Goal: Information Seeking & Learning: Learn about a topic

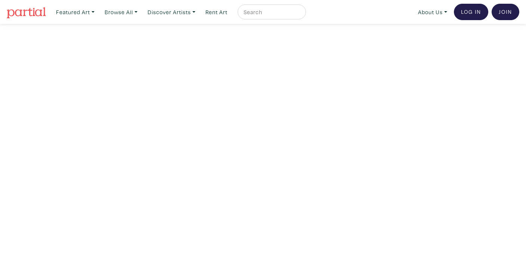
click at [274, 6] on div at bounding box center [271, 11] width 68 height 15
click at [275, 16] on input "text" at bounding box center [271, 11] width 56 height 9
type input "indigenous"
click at [300, 14] on button "submit" at bounding box center [300, 14] width 0 height 0
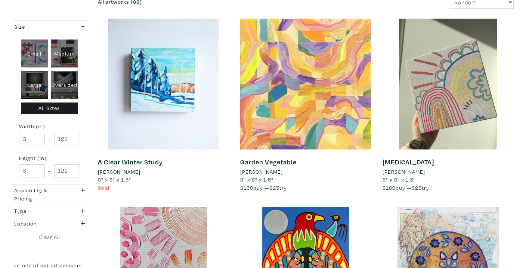
scroll to position [116, 0]
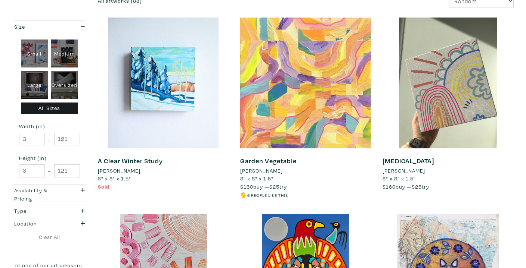
click at [280, 124] on div at bounding box center [305, 83] width 131 height 131
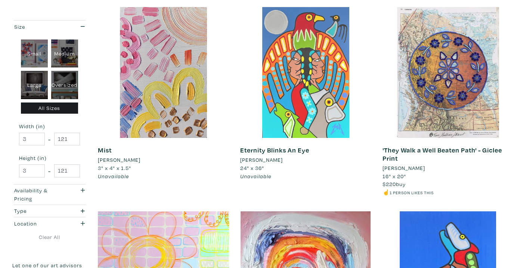
scroll to position [325, 0]
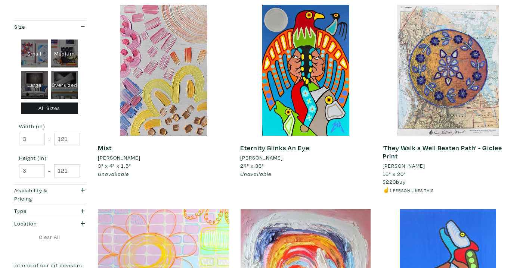
click at [269, 160] on li "[PERSON_NAME]" at bounding box center [261, 158] width 43 height 8
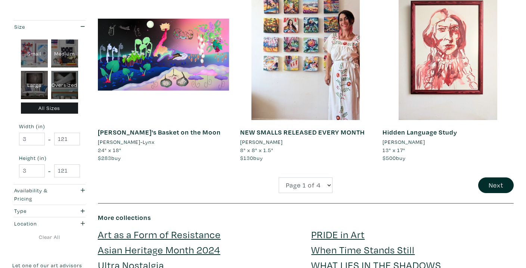
scroll to position [1522, 0]
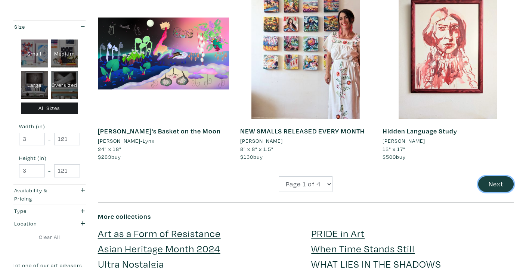
click at [492, 184] on button "Next" at bounding box center [495, 185] width 35 height 16
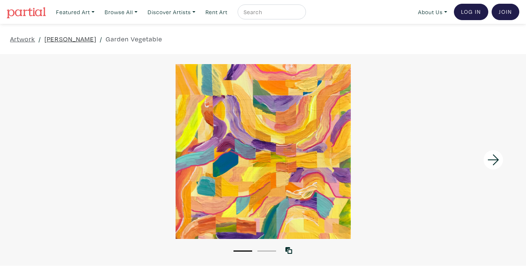
click at [77, 40] on link "Mekayla Dionne" at bounding box center [70, 39] width 52 height 10
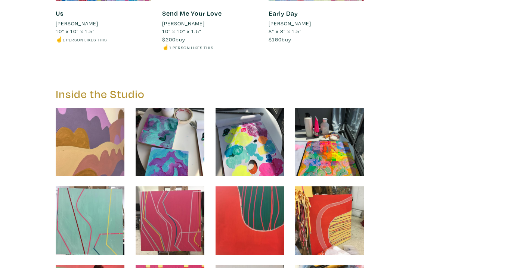
scroll to position [2544, 0]
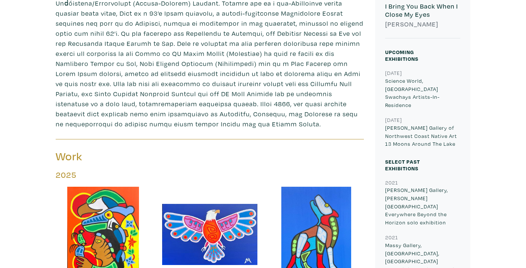
scroll to position [375, 0]
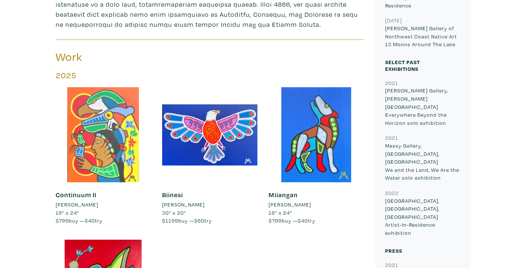
click at [110, 150] on div at bounding box center [103, 134] width 95 height 95
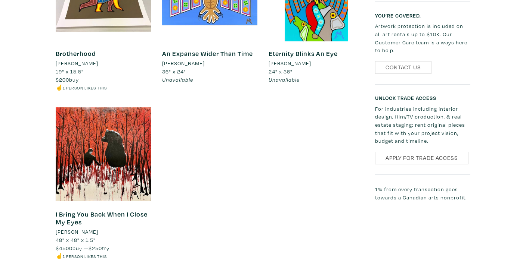
scroll to position [1000, 0]
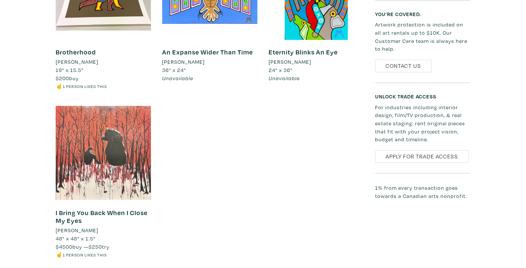
click at [94, 170] on div at bounding box center [103, 152] width 95 height 95
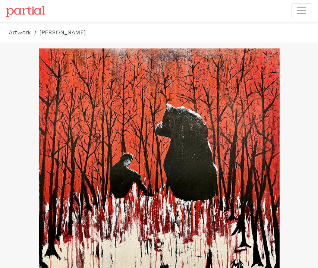
drag, startPoint x: 253, startPoint y: 127, endPoint x: 309, endPoint y: 203, distance: 94.4
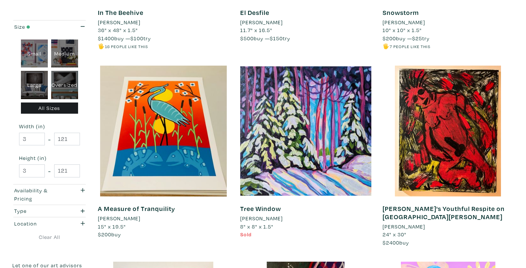
scroll to position [853, 0]
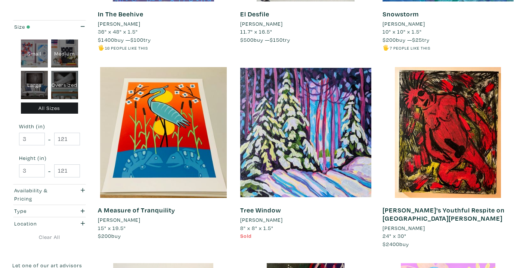
click at [421, 224] on li "[PERSON_NAME]" at bounding box center [403, 228] width 43 height 8
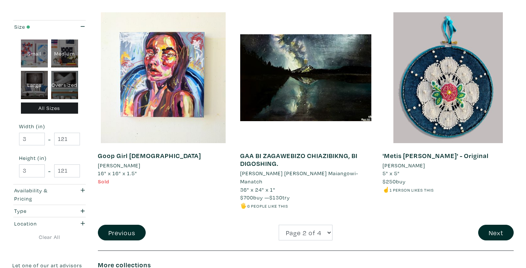
scroll to position [1506, 0]
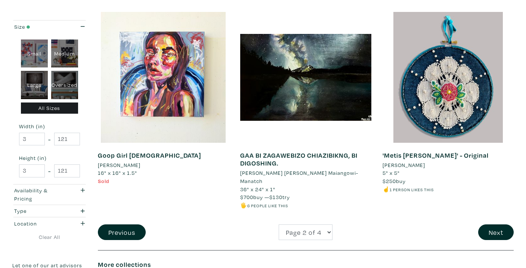
click at [425, 161] on li "Kim Gullion Stewart" at bounding box center [403, 165] width 43 height 8
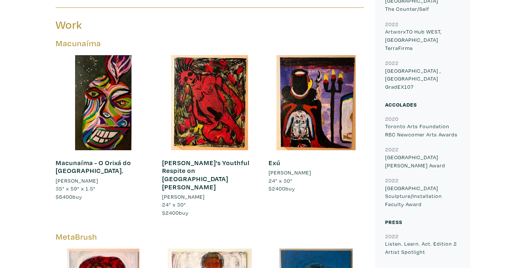
scroll to position [362, 0]
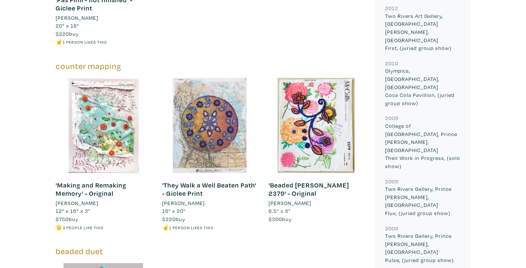
scroll to position [631, 0]
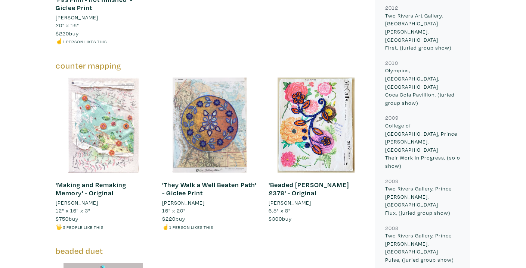
click at [110, 104] on div at bounding box center [103, 125] width 95 height 95
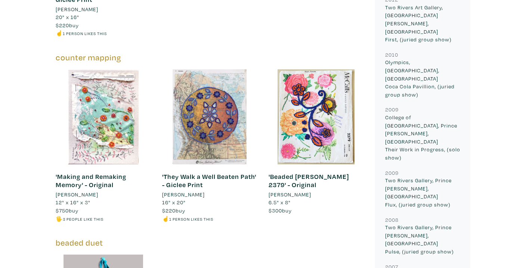
scroll to position [638, 0]
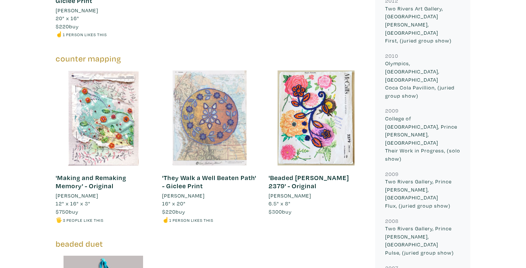
click at [213, 105] on div at bounding box center [209, 118] width 95 height 95
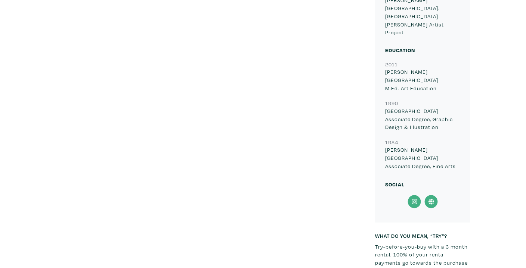
scroll to position [1674, 0]
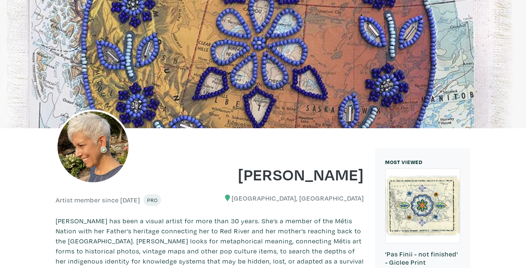
scroll to position [0, 0]
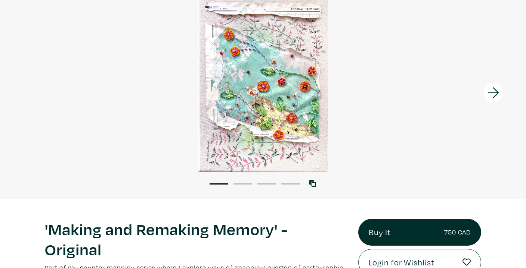
scroll to position [64, 0]
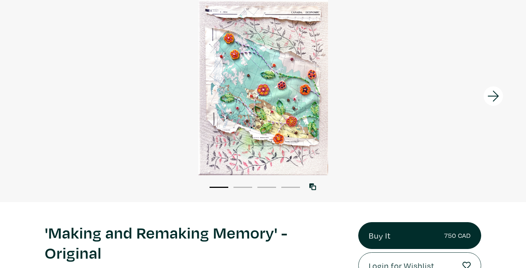
click at [494, 100] on icon at bounding box center [492, 96] width 25 height 20
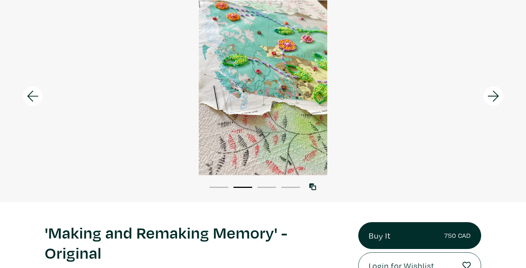
click at [494, 100] on icon at bounding box center [492, 96] width 25 height 20
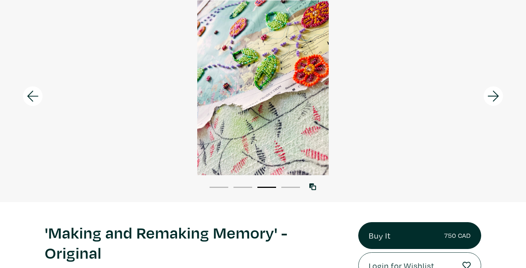
click at [494, 100] on icon at bounding box center [492, 96] width 25 height 20
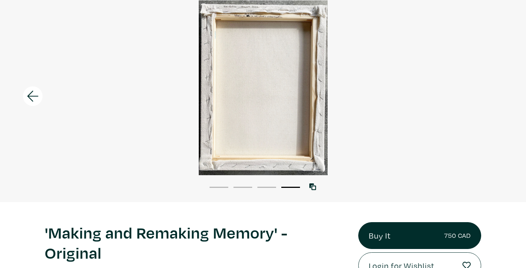
click at [494, 100] on div at bounding box center [263, 87] width 526 height 175
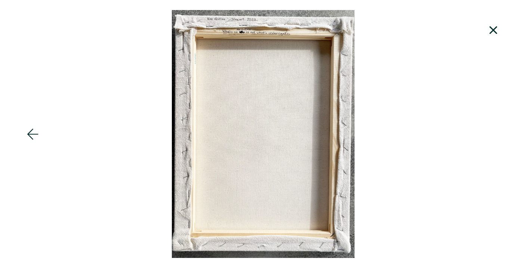
click at [495, 28] on icon at bounding box center [492, 30] width 25 height 20
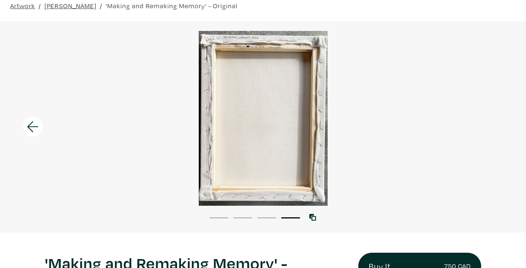
scroll to position [27, 0]
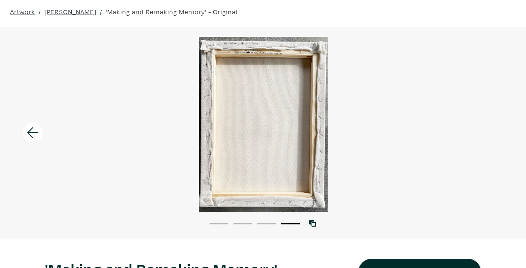
click at [29, 127] on icon at bounding box center [32, 133] width 25 height 20
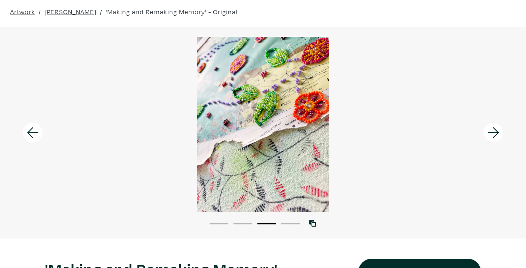
click at [29, 127] on icon at bounding box center [32, 133] width 25 height 20
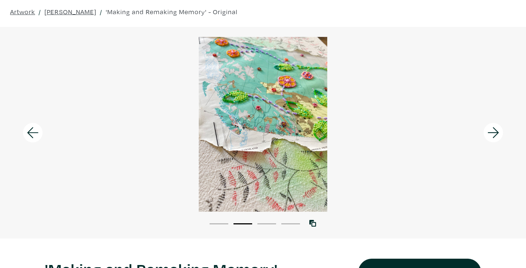
click at [29, 127] on icon at bounding box center [32, 133] width 25 height 20
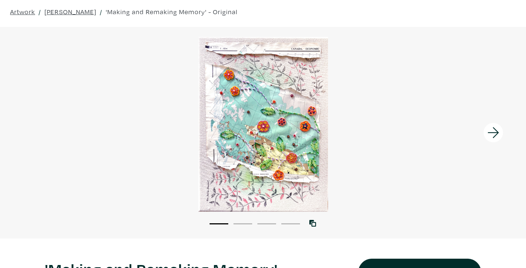
click at [494, 131] on icon at bounding box center [492, 133] width 25 height 20
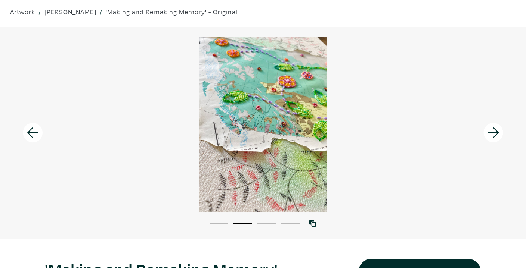
click at [494, 131] on icon at bounding box center [492, 133] width 25 height 20
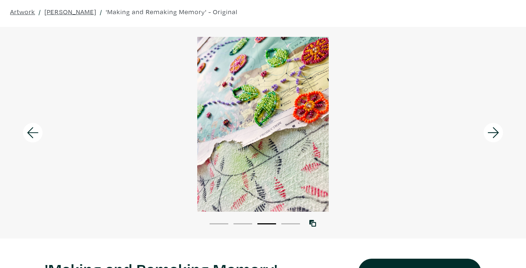
click at [494, 131] on icon at bounding box center [492, 133] width 25 height 20
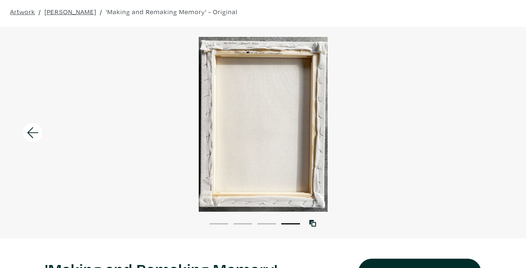
click at [36, 132] on icon at bounding box center [32, 133] width 25 height 20
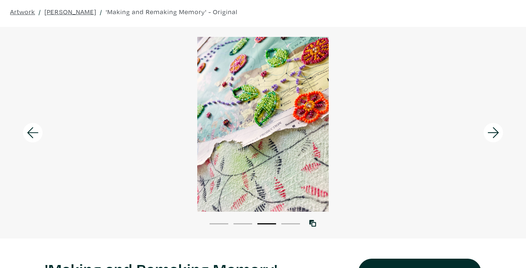
click at [36, 132] on icon at bounding box center [32, 133] width 25 height 20
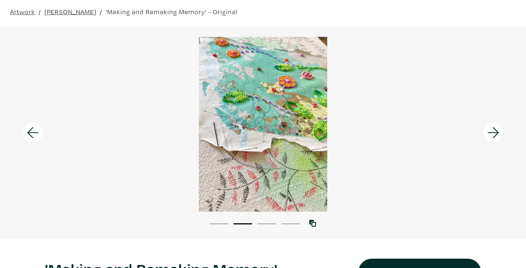
click at [36, 132] on icon at bounding box center [32, 133] width 25 height 20
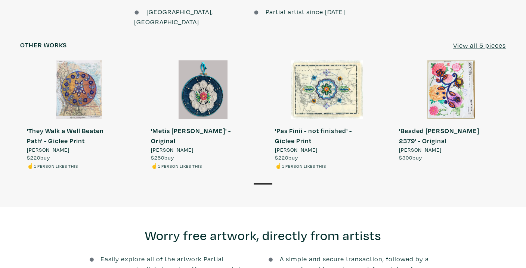
scroll to position [738, 0]
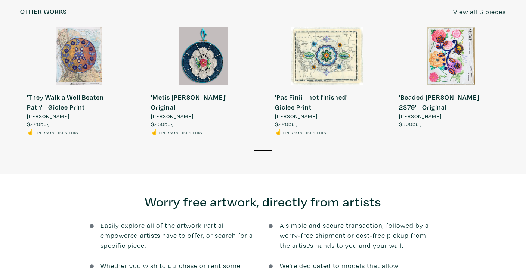
click at [337, 58] on div at bounding box center [326, 56] width 117 height 59
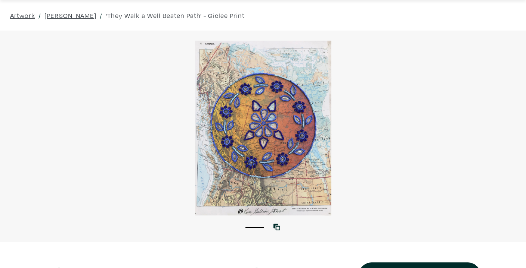
scroll to position [19, 0]
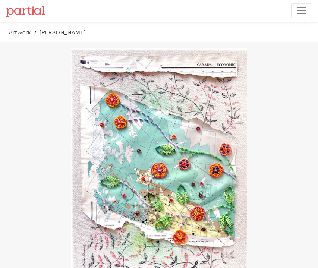
drag, startPoint x: 250, startPoint y: 163, endPoint x: 392, endPoint y: 151, distance: 142.0
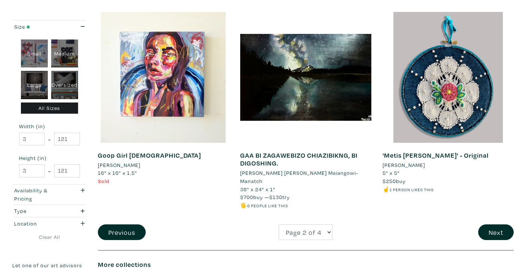
click at [311, 151] on link "GAA BI ZAGAWEBIZO CHIAZIBIKNG, BI DIGOSHING." at bounding box center [298, 159] width 117 height 17
click at [502, 225] on button "Next" at bounding box center [495, 233] width 35 height 16
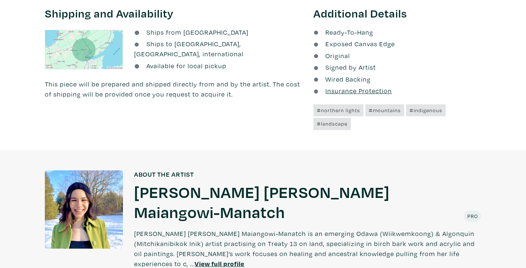
scroll to position [467, 0]
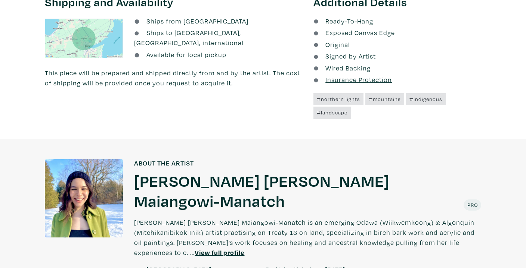
click at [162, 185] on h1 "[PERSON_NAME] [PERSON_NAME] Maiangowi-Manatch" at bounding box center [297, 191] width 326 height 40
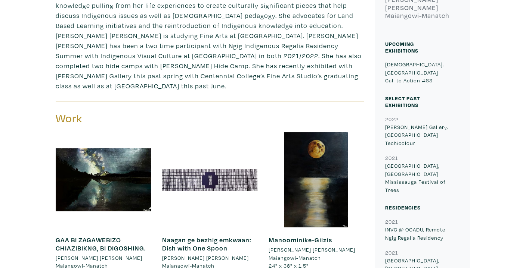
scroll to position [332, 0]
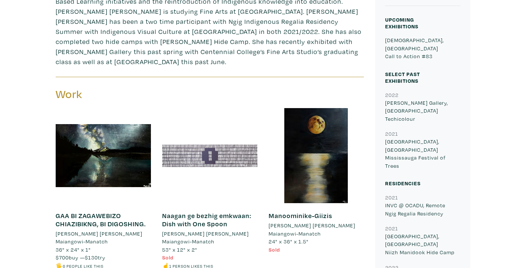
click at [229, 138] on div at bounding box center [209, 155] width 95 height 95
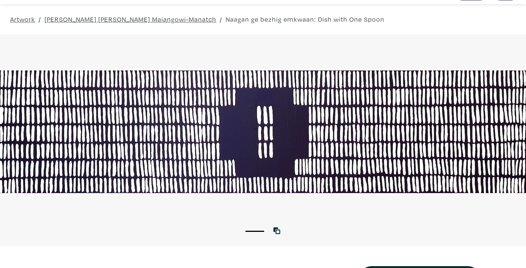
scroll to position [19, 0]
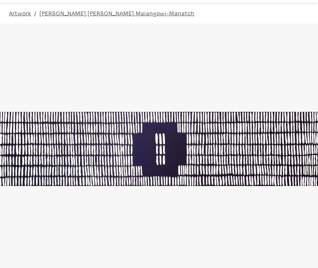
drag, startPoint x: 257, startPoint y: 115, endPoint x: 316, endPoint y: 213, distance: 114.2
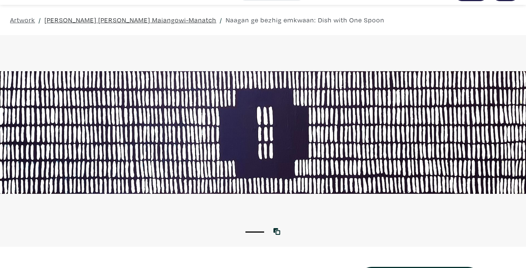
click at [105, 19] on link "Mary Ann Maiangowi-Manatch" at bounding box center [130, 20] width 172 height 10
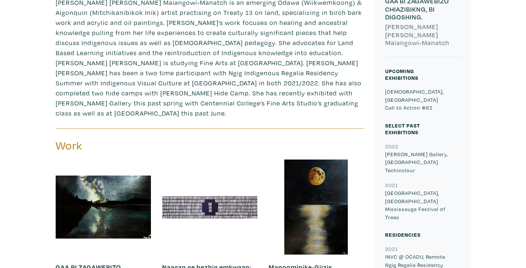
scroll to position [302, 0]
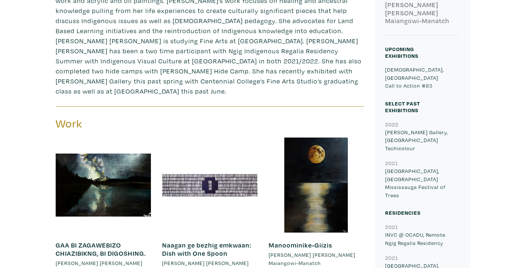
click at [202, 241] on link "Naagan ge bezhig emkwaan: Dish with One Spoon" at bounding box center [206, 249] width 89 height 17
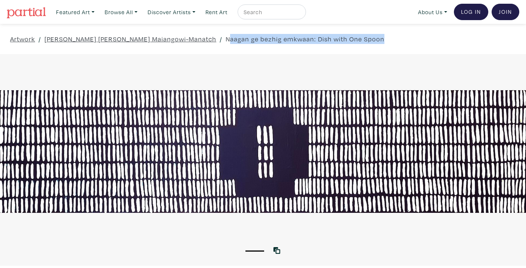
drag, startPoint x: 151, startPoint y: 43, endPoint x: 304, endPoint y: 38, distance: 153.5
click at [304, 38] on div "Artwork / Mary Ann Maiangowi-Manatch / Naagan ge bezhig emkwaan: Dish with One …" at bounding box center [263, 39] width 526 height 30
copy link "aagan ge bezhig emkwaan: Dish with One Spoon"
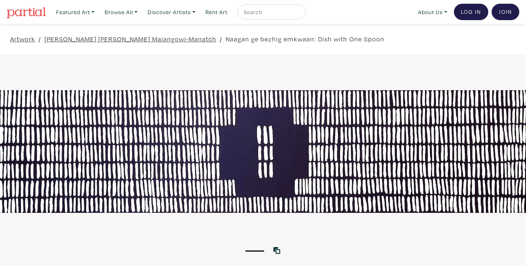
click at [156, 62] on div "1 View with WallSpacer AR" at bounding box center [263, 160] width 526 height 212
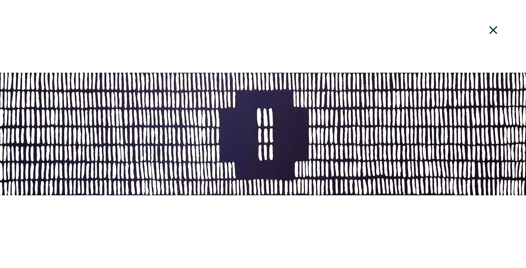
click at [495, 33] on icon at bounding box center [493, 30] width 8 height 8
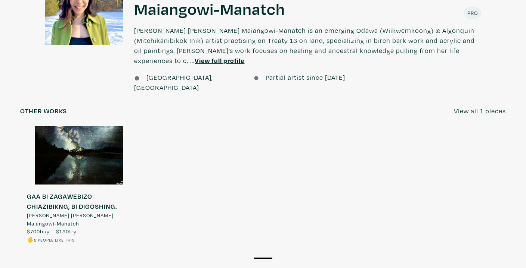
scroll to position [542, 0]
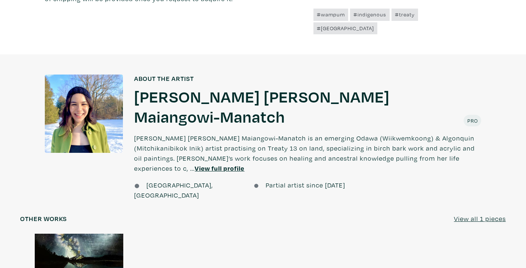
drag, startPoint x: 207, startPoint y: 84, endPoint x: 439, endPoint y: 0, distance: 246.3
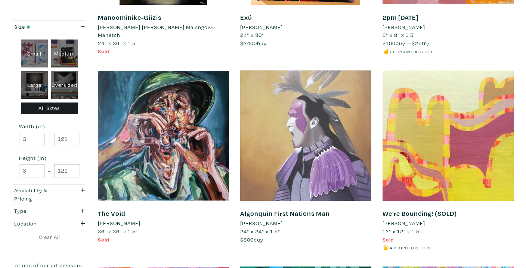
scroll to position [448, 0]
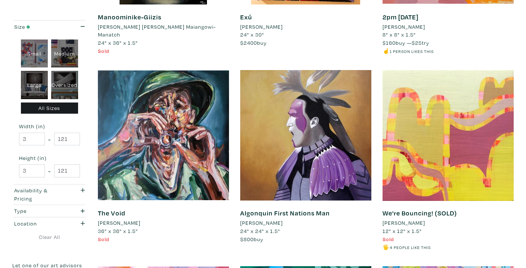
click at [250, 226] on li "[PERSON_NAME]" at bounding box center [261, 223] width 43 height 8
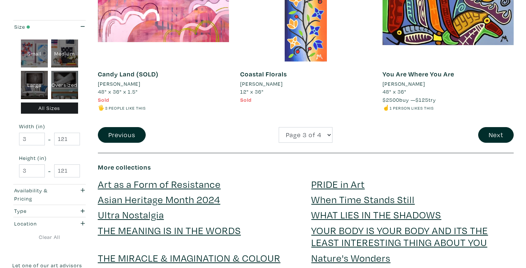
scroll to position [1585, 0]
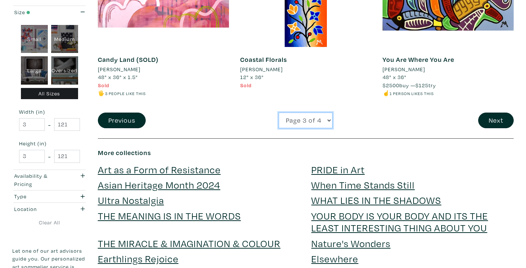
click at [318, 121] on select "Page 1 of 4 Page 2 of 4 Page 3 of 4 Page 4 of 4" at bounding box center [305, 121] width 54 height 16
select select "4"
click at [278, 113] on select "Page 1 of 4 Page 2 of 4 Page 3 of 4 Page 4 of 4" at bounding box center [305, 121] width 54 height 16
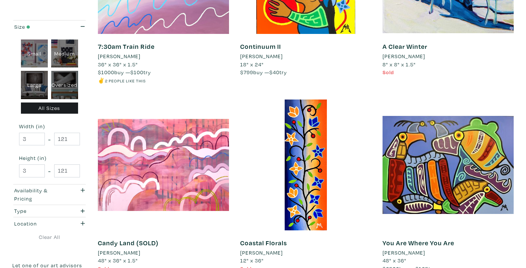
scroll to position [1370, 0]
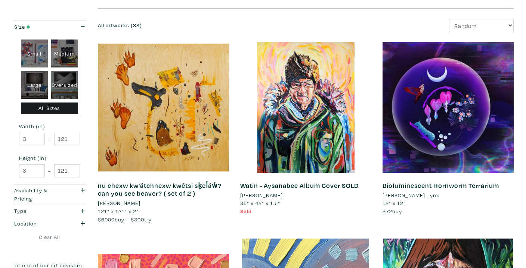
scroll to position [91, 0]
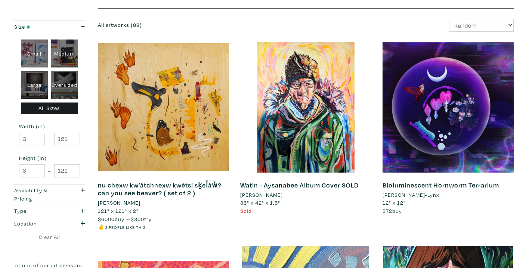
click at [125, 202] on li "jaz whitford" at bounding box center [119, 203] width 43 height 8
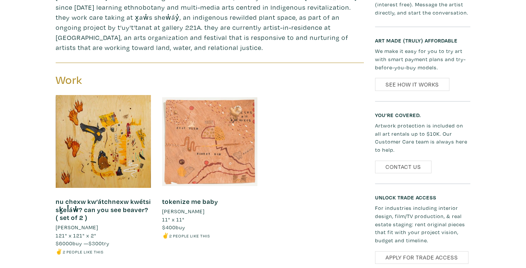
scroll to position [402, 0]
click at [179, 198] on link "tokenize me baby" at bounding box center [190, 202] width 56 height 9
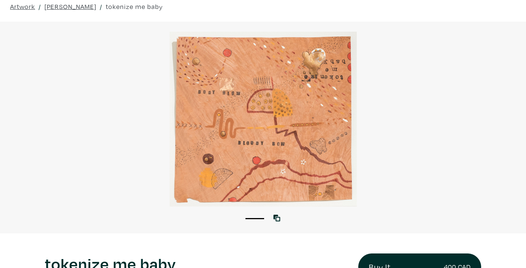
scroll to position [27, 0]
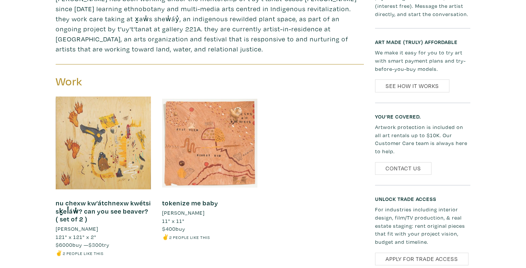
click at [113, 150] on div at bounding box center [103, 143] width 95 height 95
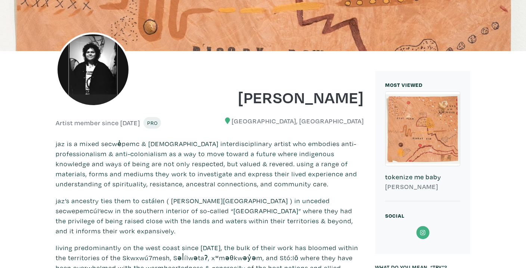
scroll to position [73, 0]
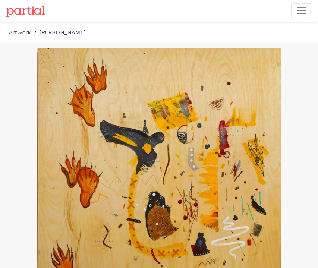
drag, startPoint x: 217, startPoint y: 97, endPoint x: 315, endPoint y: 179, distance: 128.3
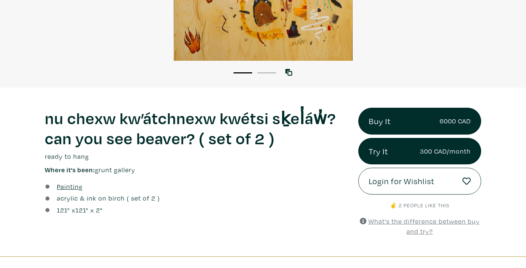
scroll to position [180, 0]
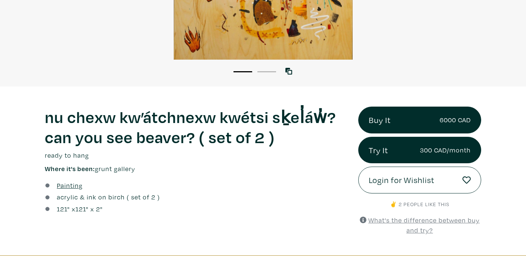
click at [265, 68] on li "2" at bounding box center [266, 71] width 19 height 7
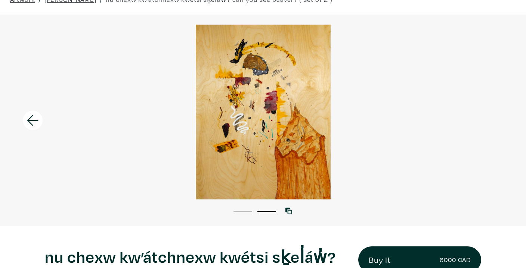
scroll to position [39, 0]
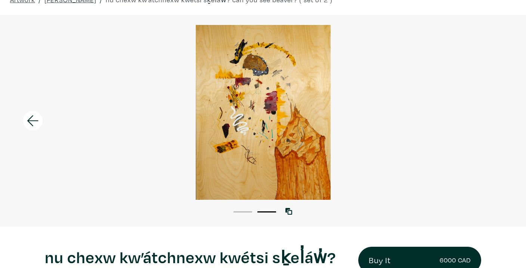
click at [248, 212] on button "1" at bounding box center [242, 212] width 19 height 1
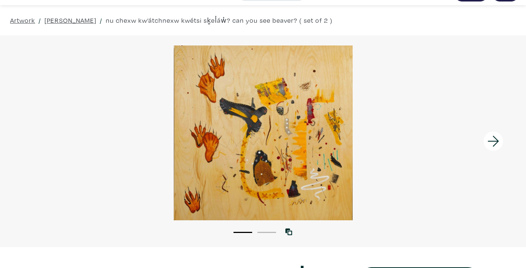
scroll to position [0, 0]
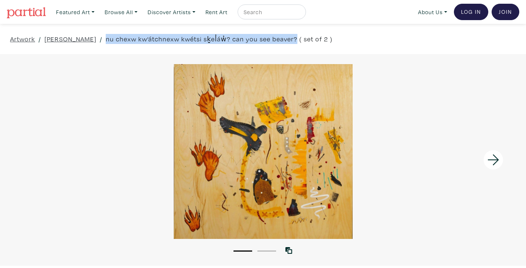
drag, startPoint x: 93, startPoint y: 38, endPoint x: 279, endPoint y: 42, distance: 186.3
click at [279, 42] on link "nu chexw kw’átchnexw kwétsi sḵel̓áw̓? can you see beaver? ( set of 2 )" at bounding box center [219, 39] width 227 height 10
copy link "nu chexw kw’átchnexw kwétsi sḵel̓áw̓? can you see beaver?"
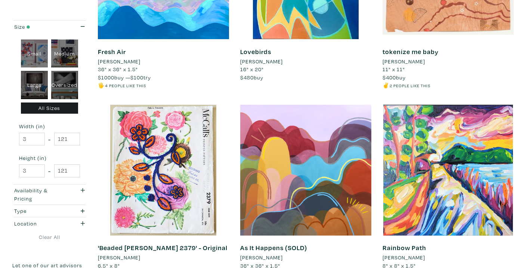
scroll to position [306, 0]
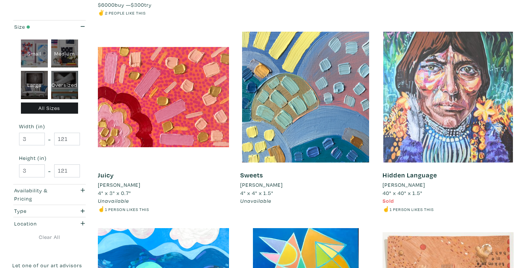
click at [421, 149] on div at bounding box center [447, 97] width 131 height 131
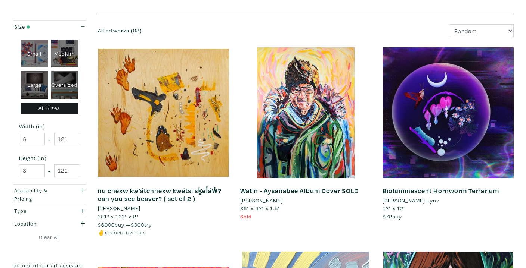
scroll to position [87, 0]
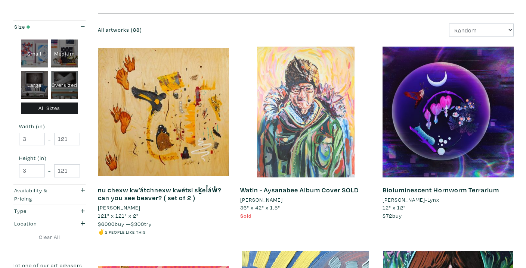
click at [289, 167] on div at bounding box center [305, 112] width 131 height 131
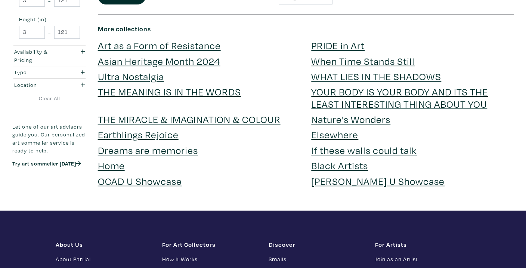
scroll to position [1188, 0]
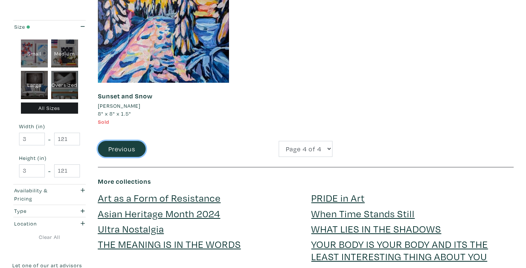
click at [126, 142] on button "Previous" at bounding box center [122, 149] width 48 height 16
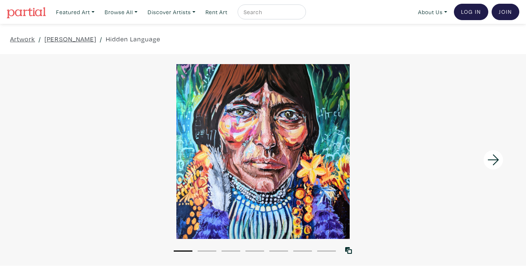
click at [492, 162] on icon at bounding box center [492, 160] width 25 height 20
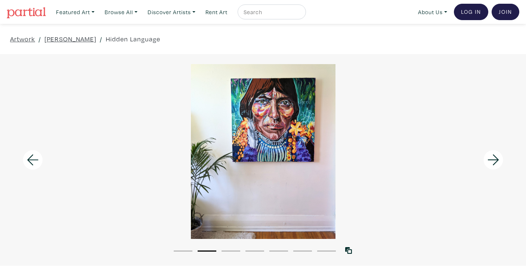
click at [492, 162] on icon at bounding box center [492, 160] width 25 height 20
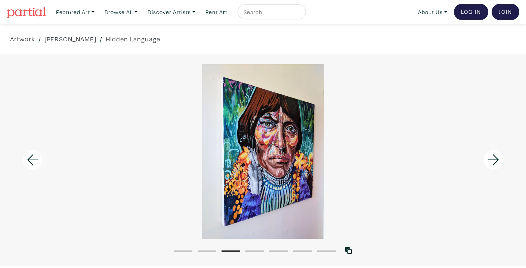
click at [492, 162] on icon at bounding box center [492, 160] width 25 height 20
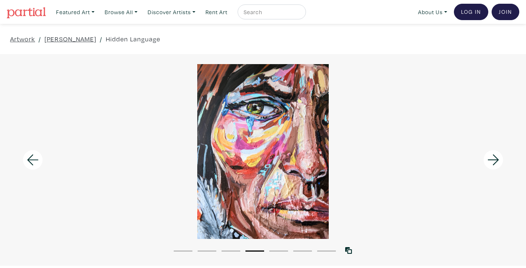
click at [492, 162] on icon at bounding box center [492, 160] width 25 height 20
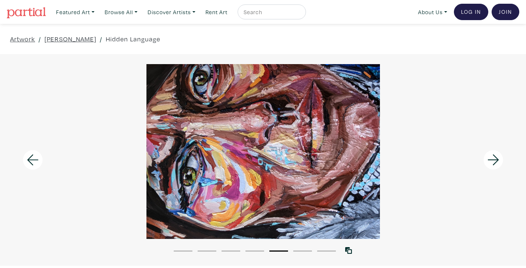
click at [492, 163] on icon at bounding box center [492, 160] width 25 height 20
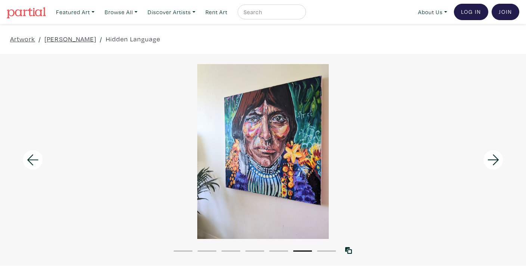
click at [492, 164] on icon at bounding box center [492, 160] width 25 height 20
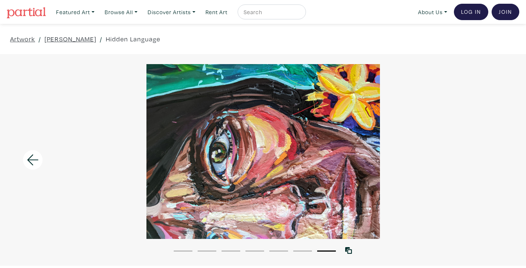
click at [492, 164] on div at bounding box center [263, 151] width 526 height 175
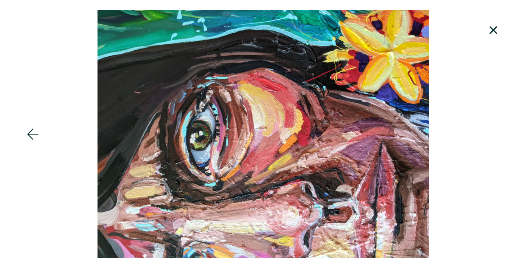
click at [497, 37] on icon at bounding box center [492, 30] width 25 height 20
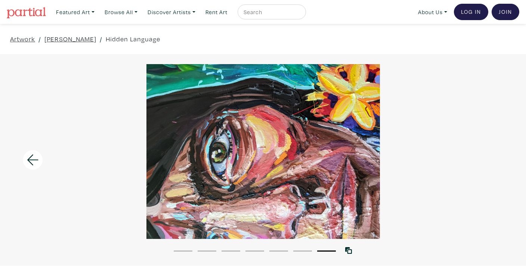
click at [34, 162] on icon at bounding box center [32, 160] width 25 height 20
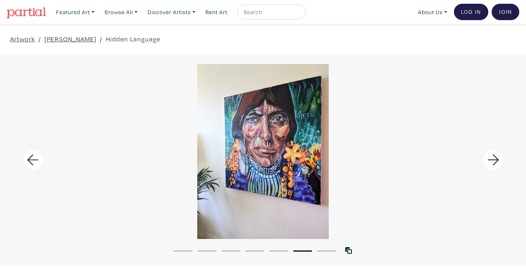
click at [34, 162] on icon at bounding box center [32, 160] width 25 height 20
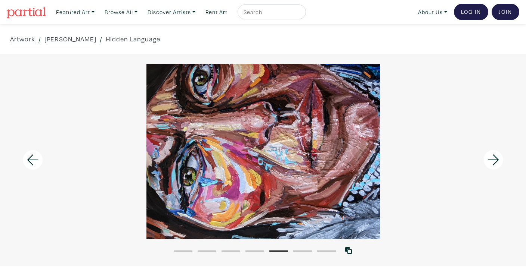
click at [34, 162] on icon at bounding box center [32, 160] width 25 height 20
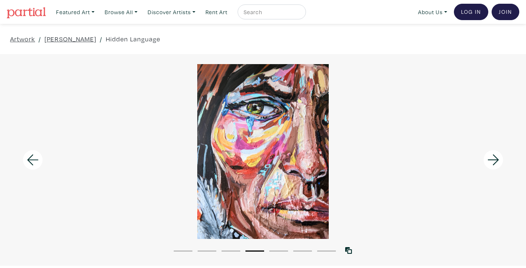
click at [34, 162] on icon at bounding box center [32, 160] width 25 height 20
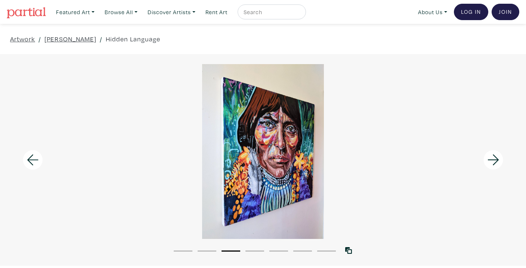
click at [34, 162] on icon at bounding box center [32, 160] width 25 height 20
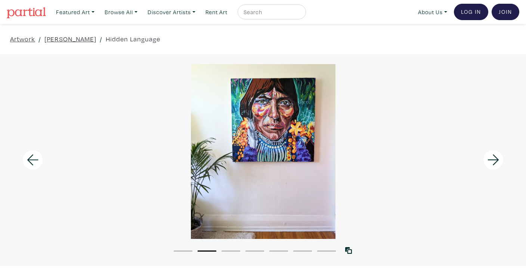
click at [34, 162] on icon at bounding box center [32, 160] width 25 height 20
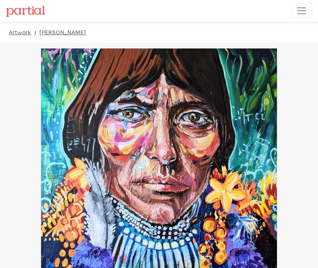
drag, startPoint x: 250, startPoint y: 168, endPoint x: 316, endPoint y: 268, distance: 119.1
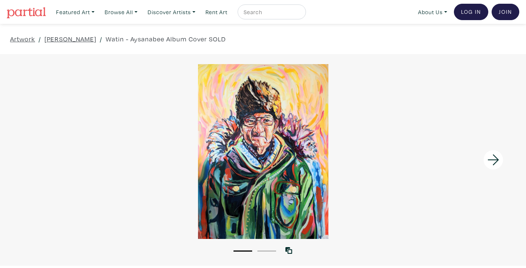
click at [493, 164] on icon at bounding box center [492, 160] width 11 height 11
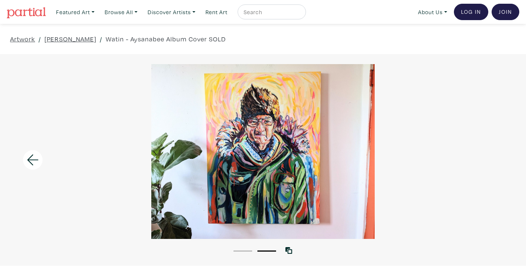
click at [493, 164] on div at bounding box center [263, 151] width 526 height 175
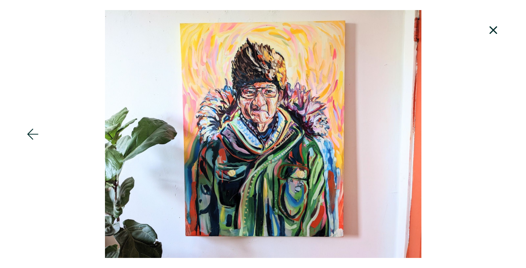
click at [496, 33] on icon at bounding box center [492, 30] width 25 height 20
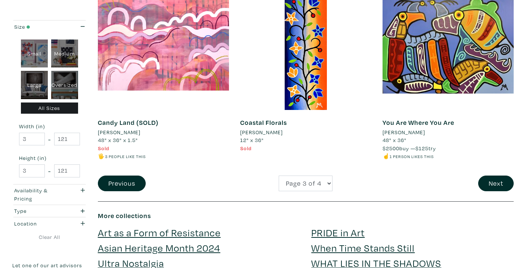
scroll to position [1507, 0]
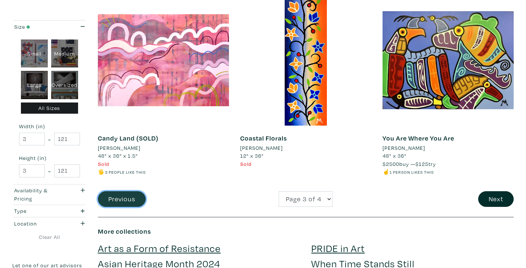
click at [130, 204] on button "Previous" at bounding box center [122, 200] width 48 height 16
click at [399, 150] on li "[PERSON_NAME]" at bounding box center [403, 148] width 43 height 8
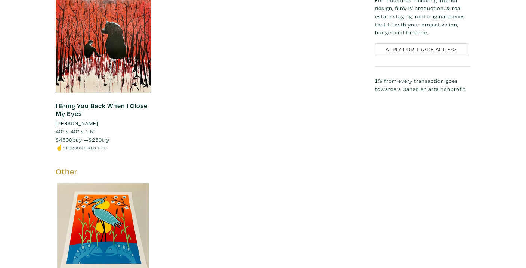
scroll to position [1107, 0]
